Goal: Find specific page/section: Find specific page/section

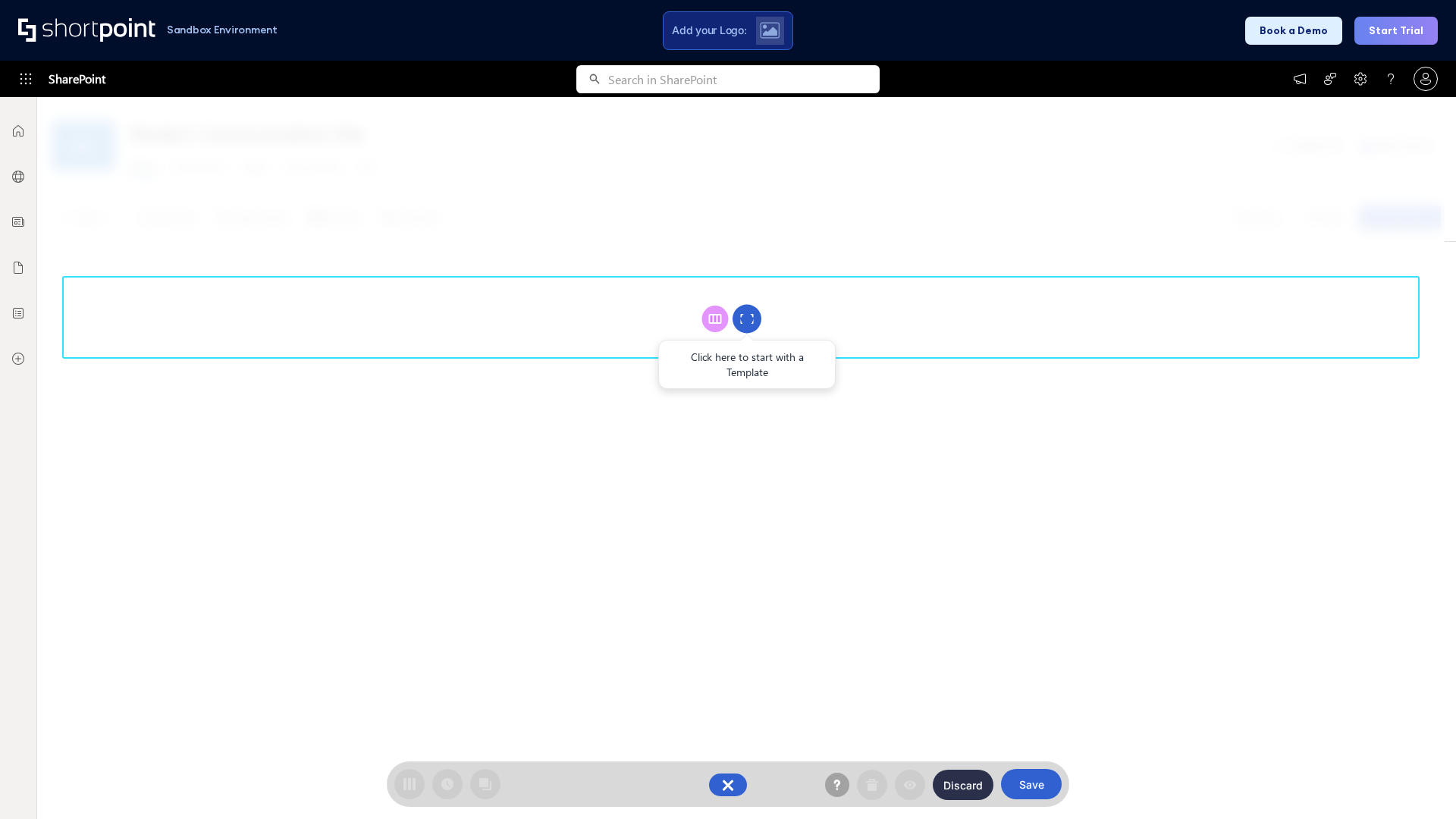
click at [747, 318] on circle at bounding box center [746, 318] width 29 height 29
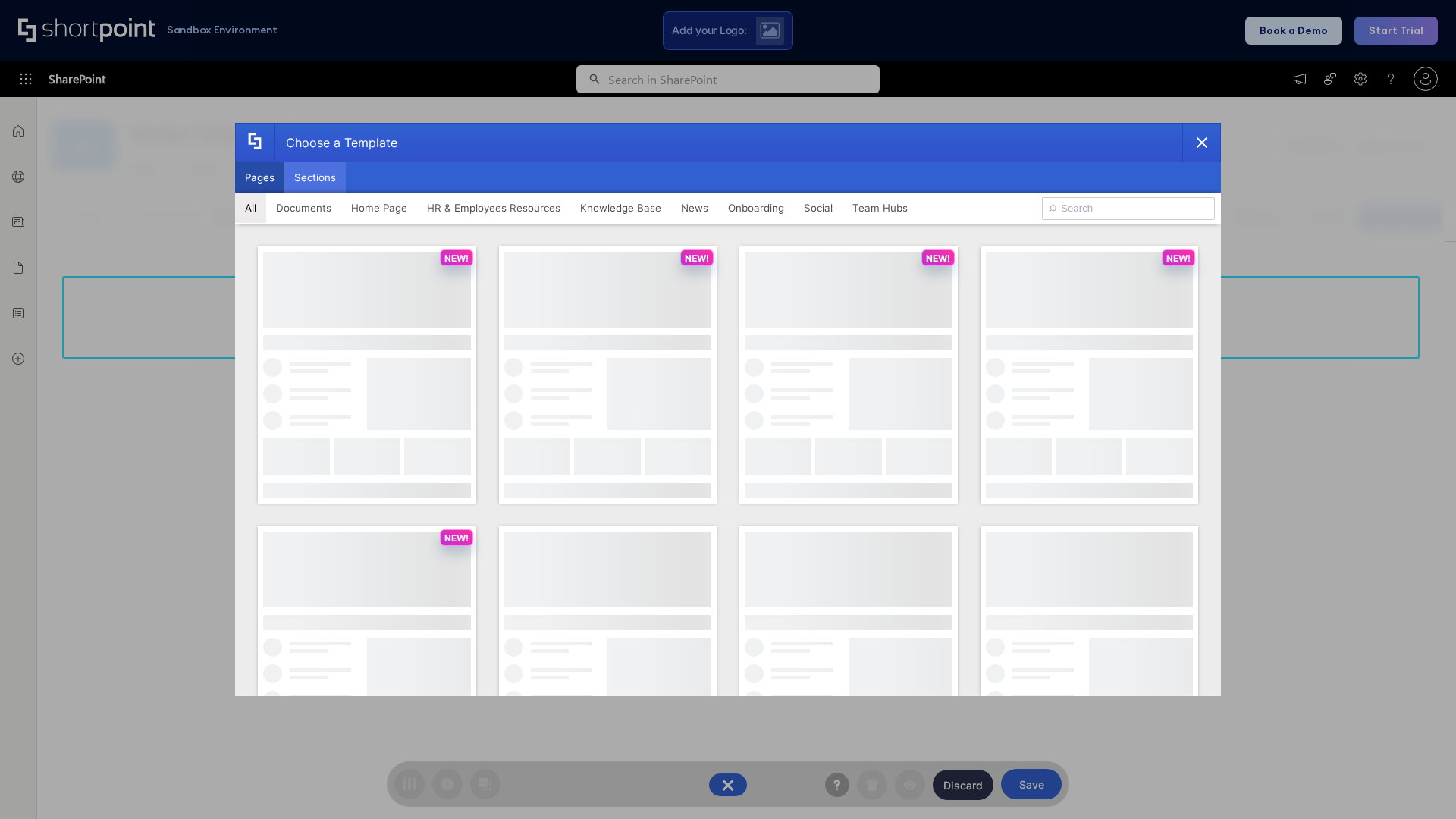
click at [315, 177] on button "Sections" at bounding box center [315, 177] width 62 height 30
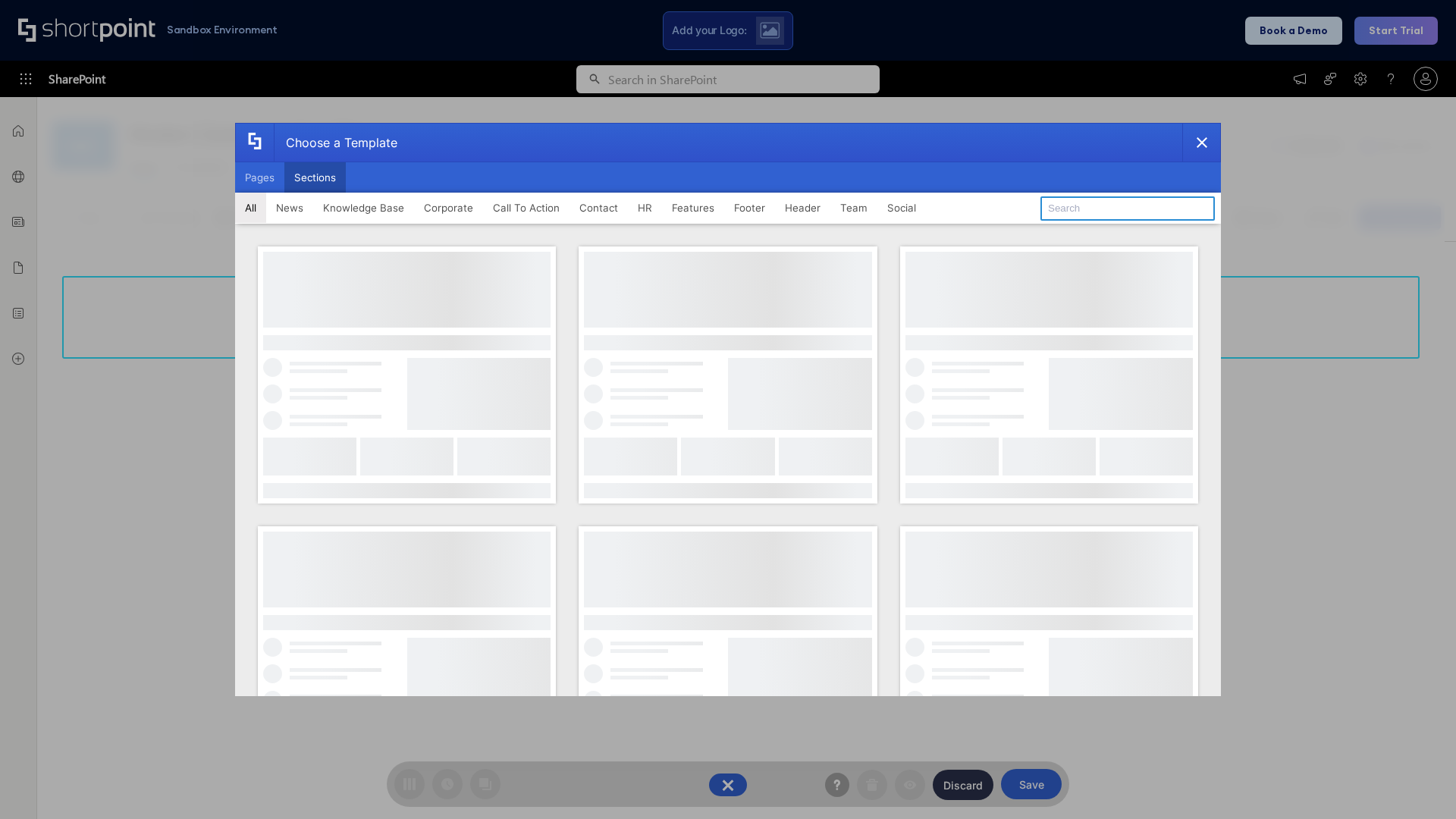
type input "Team News"
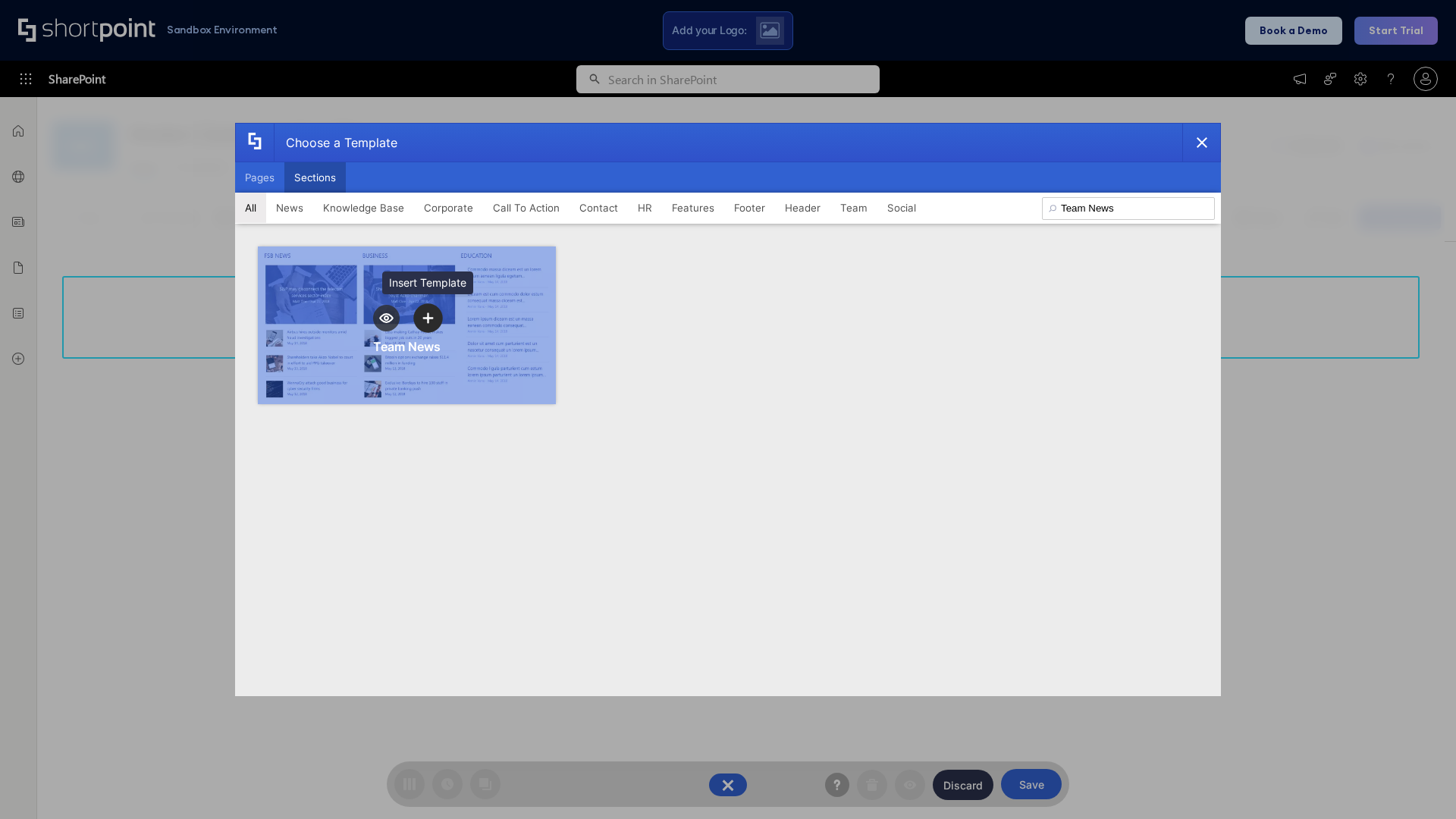
click at [428, 317] on icon "template selector" at bounding box center [428, 317] width 10 height 10
